Goal: Find specific page/section: Find specific page/section

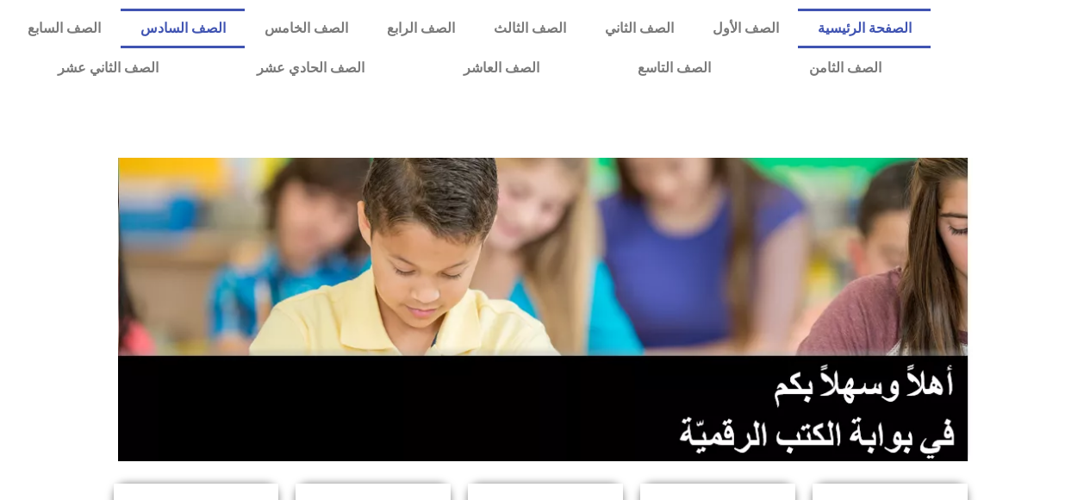
click at [245, 32] on link "الصف السادس" at bounding box center [183, 29] width 124 height 40
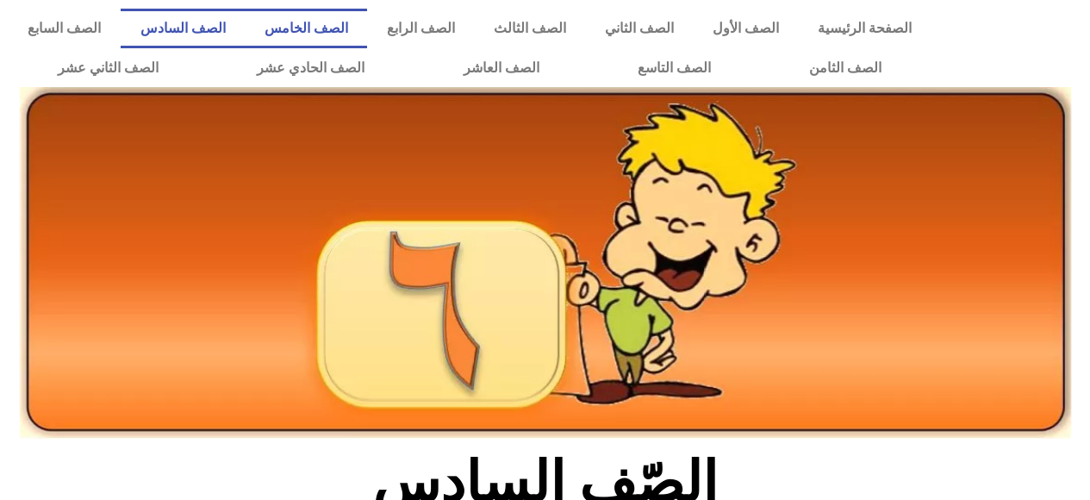
click at [367, 30] on link "الصف الخامس" at bounding box center [306, 29] width 122 height 40
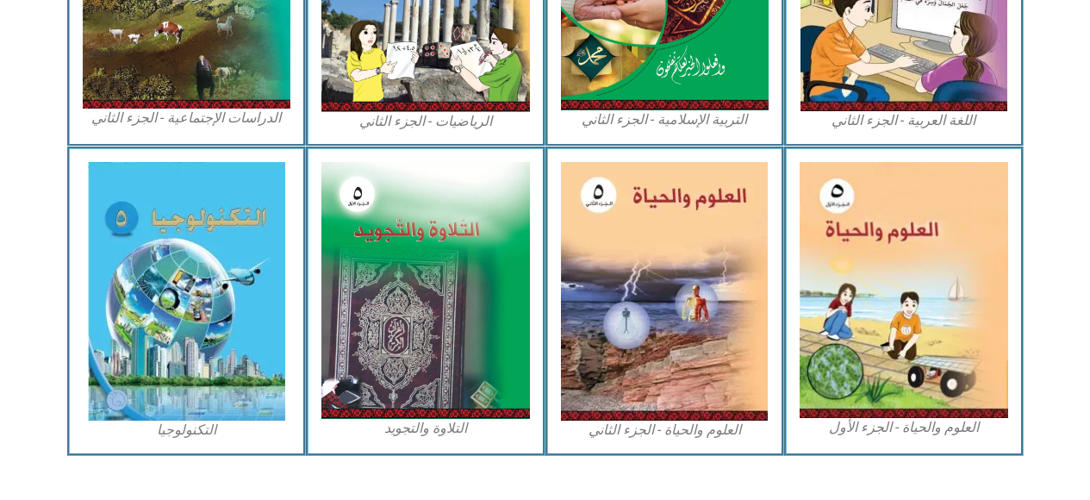
scroll to position [1017, 0]
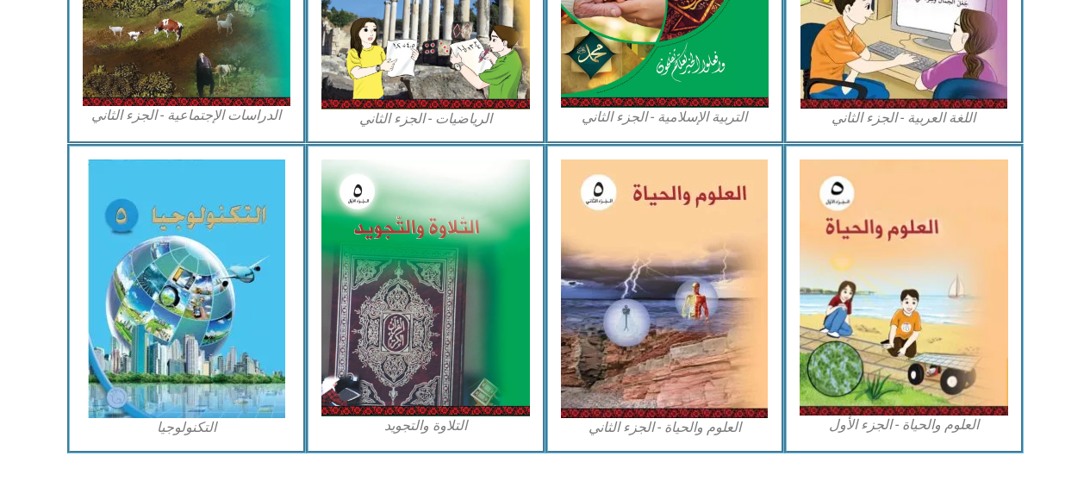
click at [242, 339] on img at bounding box center [186, 288] width 197 height 259
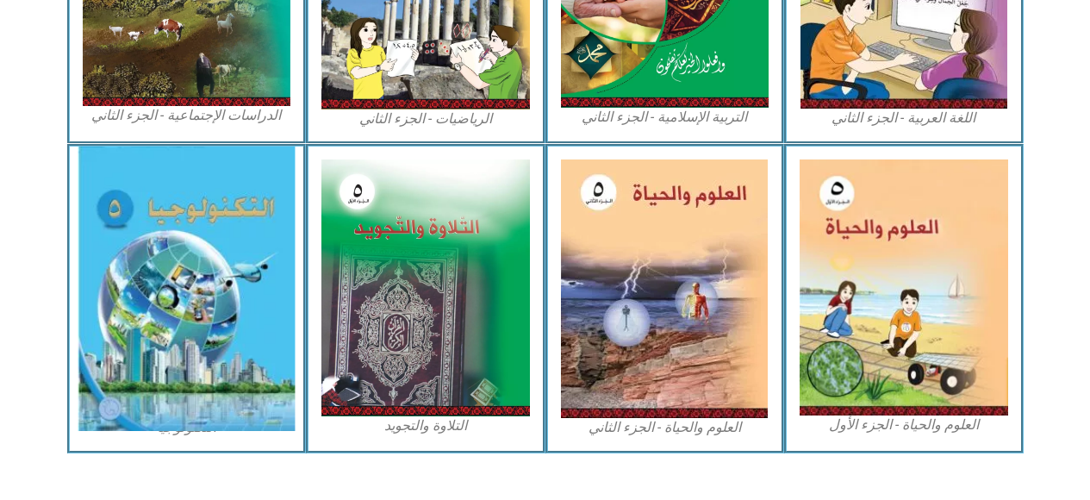
click at [247, 322] on img at bounding box center [186, 289] width 217 height 284
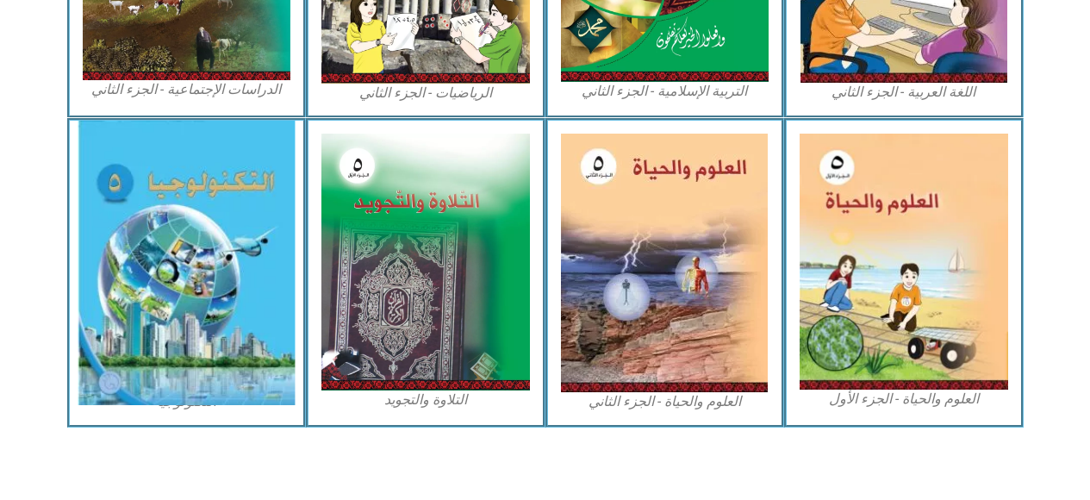
click at [257, 398] on img at bounding box center [186, 263] width 217 height 284
click at [262, 358] on img at bounding box center [186, 263] width 217 height 284
click at [282, 306] on img at bounding box center [186, 263] width 217 height 284
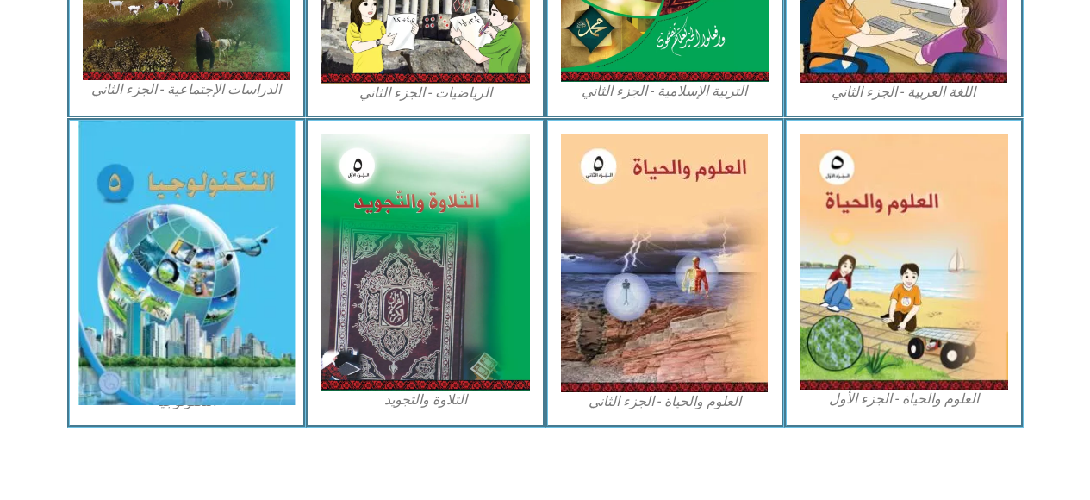
click at [353, 296] on img at bounding box center [425, 262] width 209 height 256
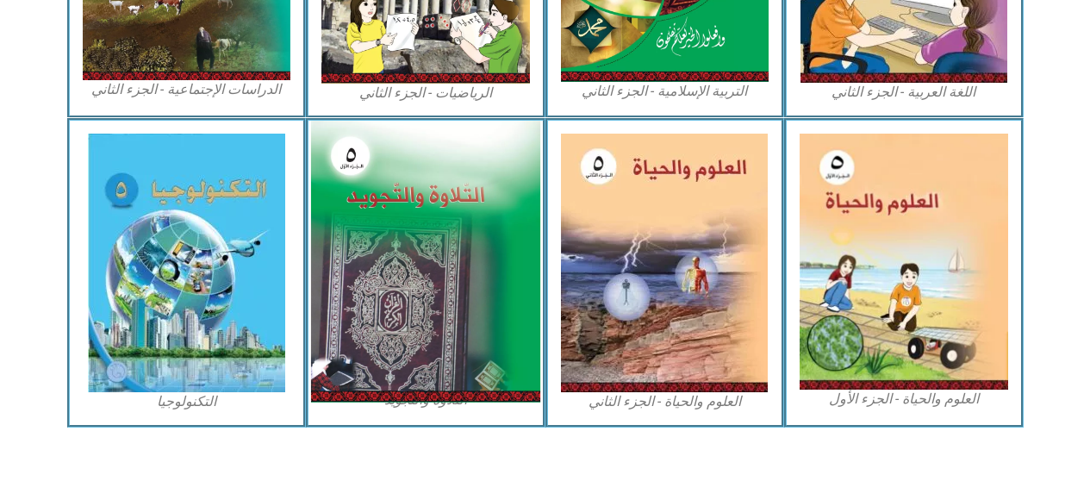
click at [259, 339] on img at bounding box center [186, 263] width 197 height 259
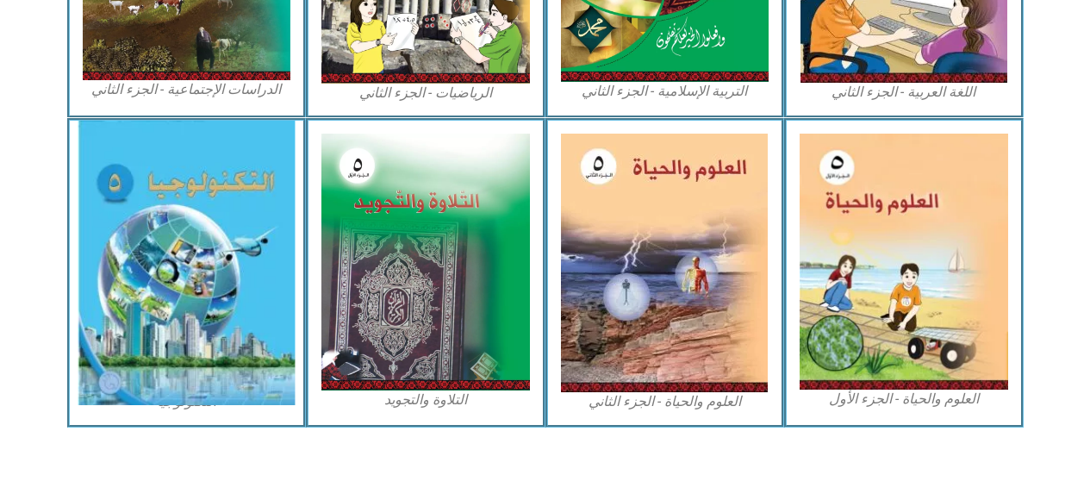
click at [200, 402] on img at bounding box center [186, 263] width 217 height 284
click at [254, 371] on img at bounding box center [186, 263] width 217 height 284
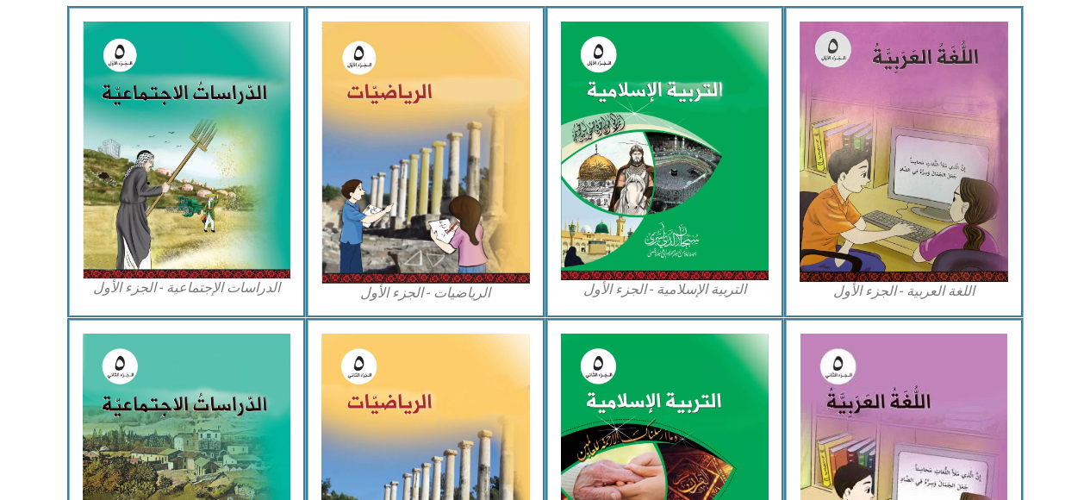
scroll to position [511, 0]
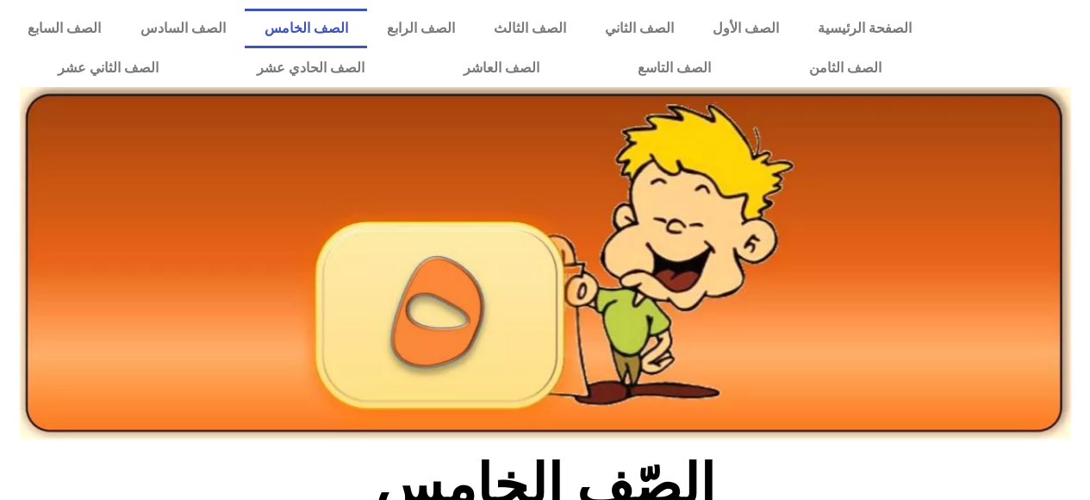
scroll to position [511, 0]
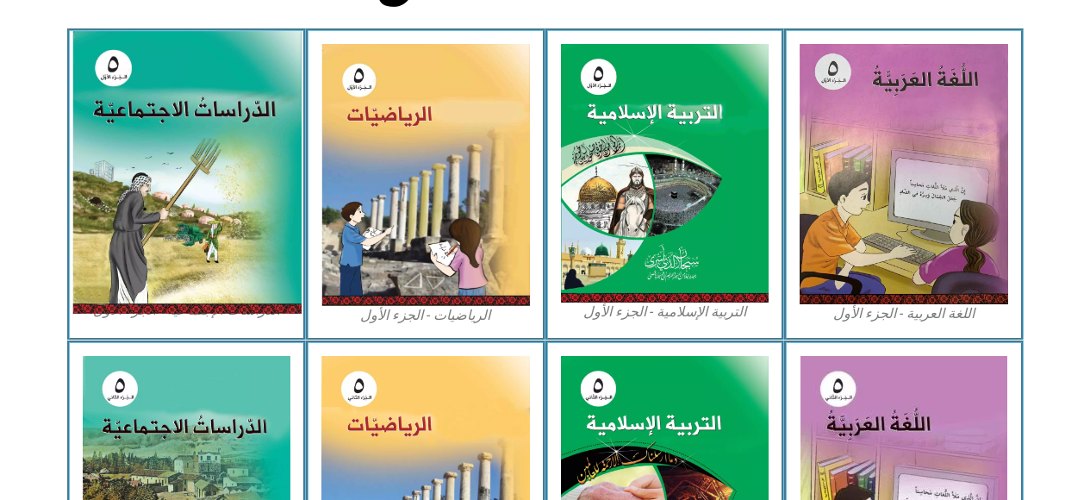
click at [183, 205] on img at bounding box center [186, 172] width 229 height 283
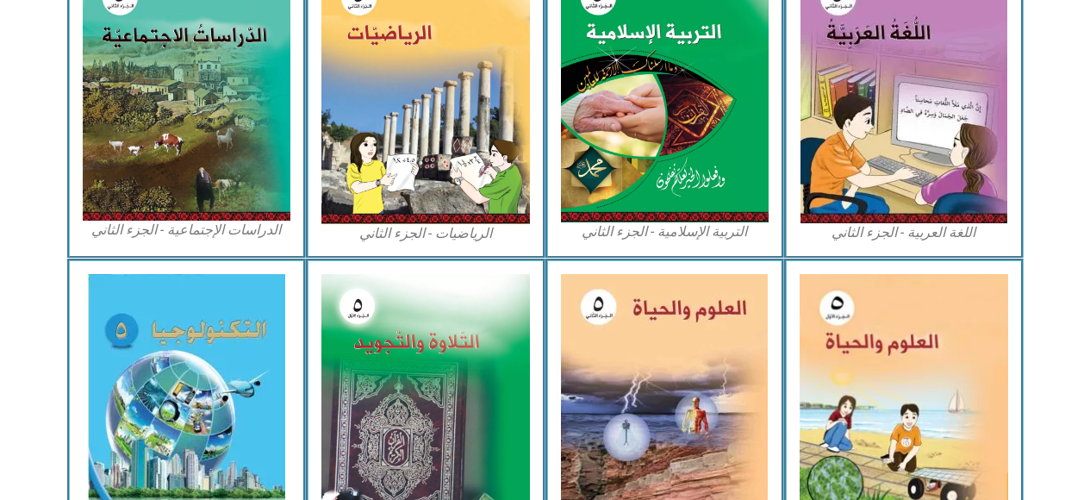
scroll to position [945, 0]
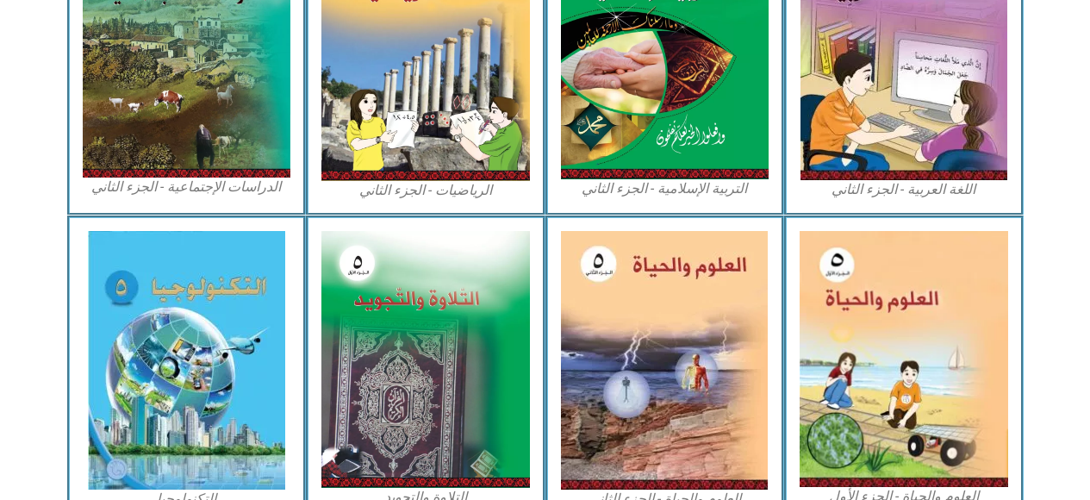
click at [189, 271] on img at bounding box center [186, 360] width 197 height 259
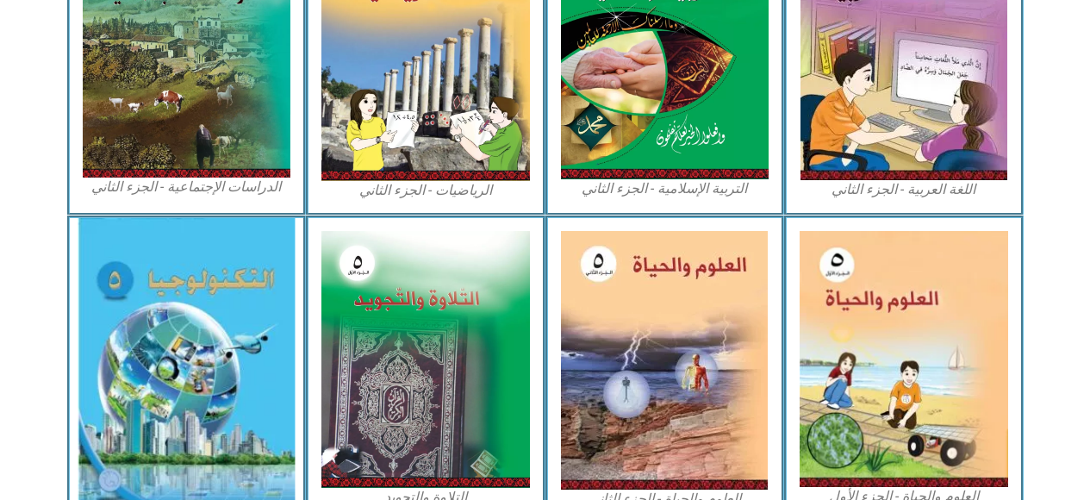
click at [203, 299] on img at bounding box center [186, 360] width 217 height 284
click at [353, 172] on img at bounding box center [425, 51] width 209 height 259
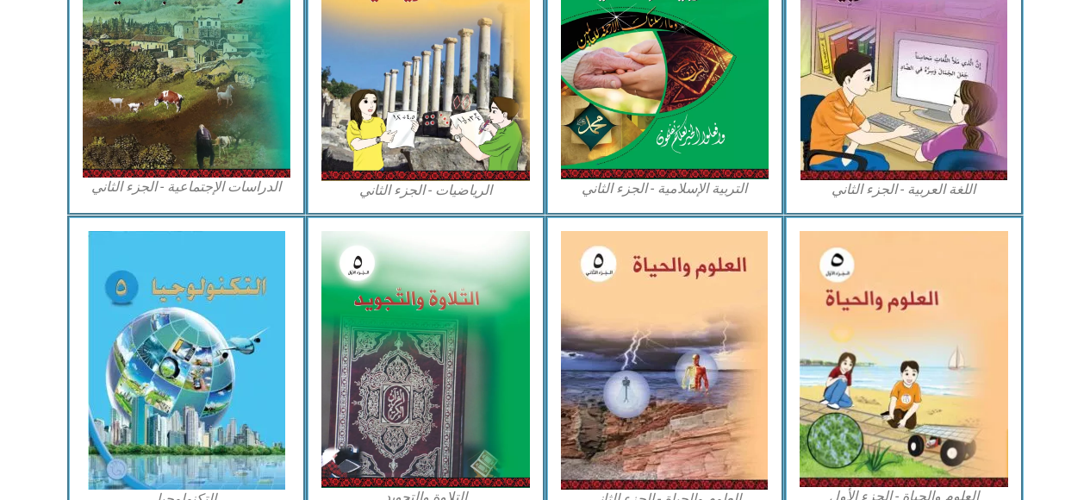
click at [349, 206] on div "الرياضيات - الجزء الثاني" at bounding box center [426, 60] width 240 height 309
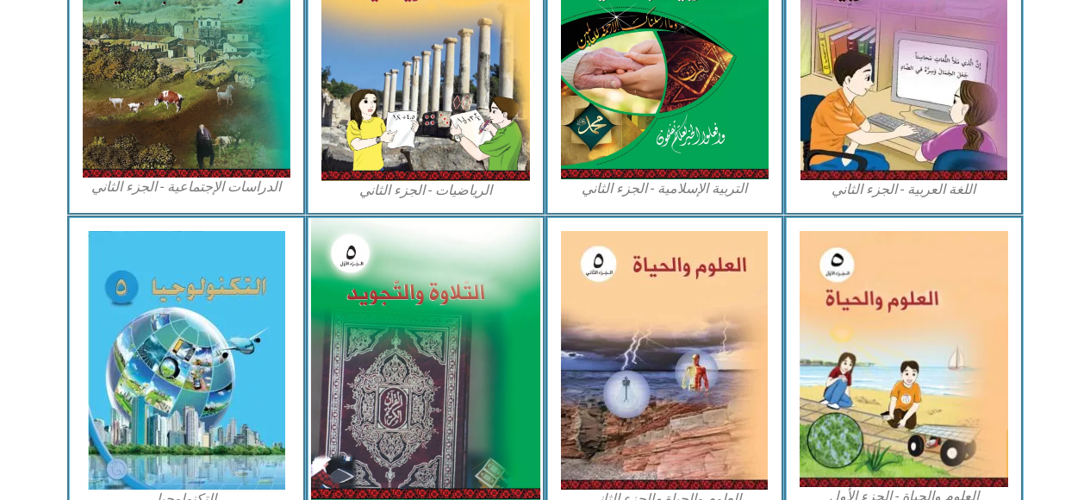
click at [385, 348] on img at bounding box center [425, 359] width 229 height 282
click at [394, 371] on img at bounding box center [425, 359] width 229 height 282
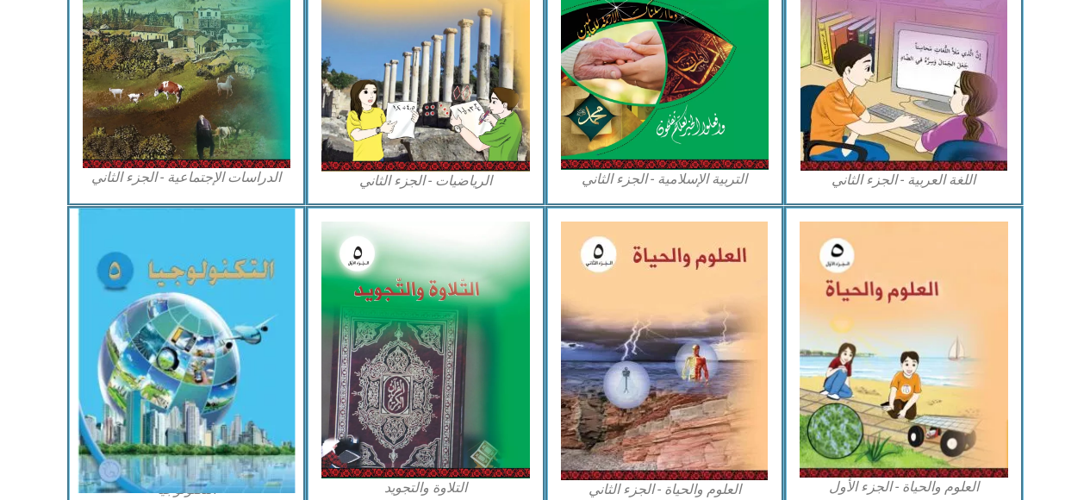
scroll to position [958, 0]
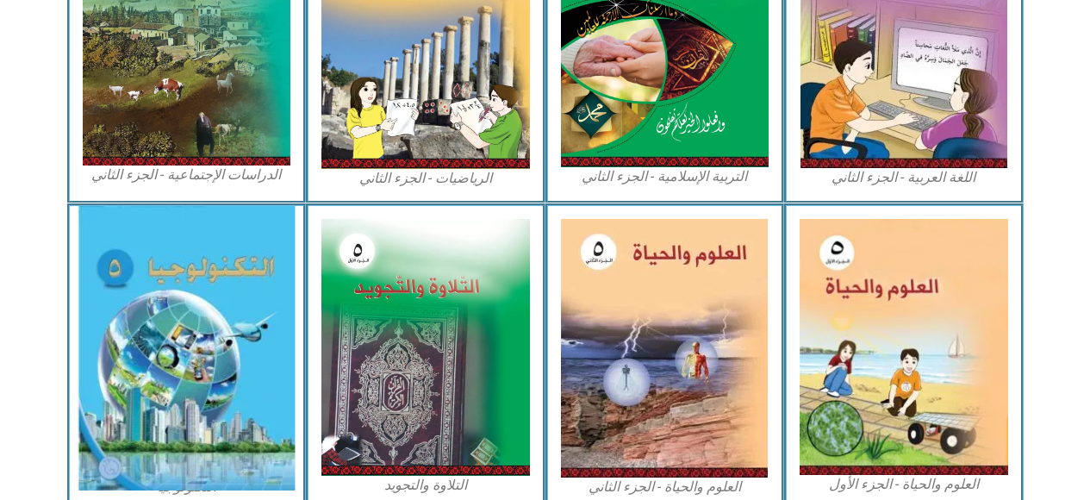
click at [268, 352] on img at bounding box center [186, 348] width 217 height 284
